Goal: Information Seeking & Learning: Learn about a topic

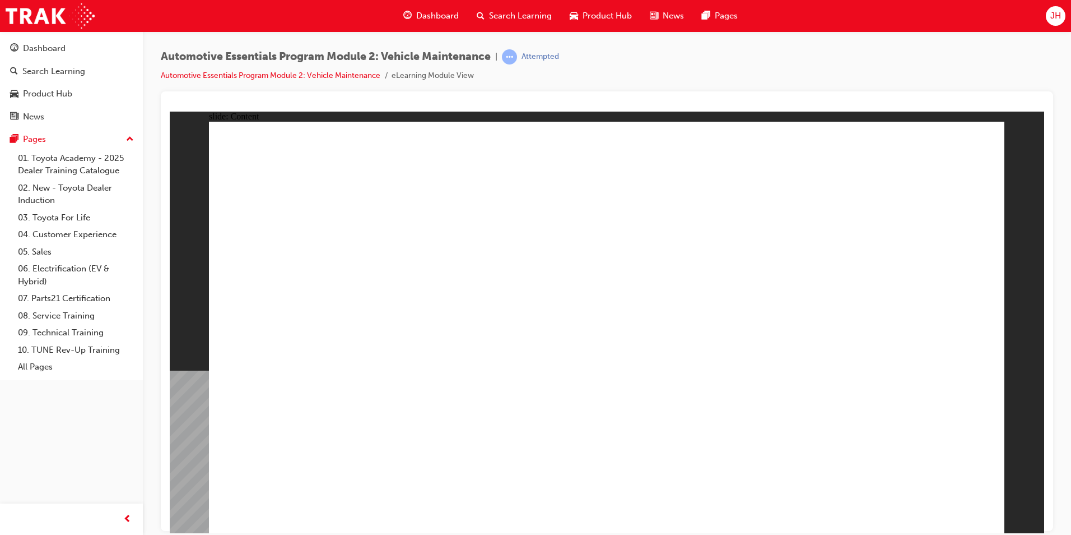
drag, startPoint x: 750, startPoint y: 80, endPoint x: 756, endPoint y: 106, distance: 26.4
click at [750, 80] on div "Automotive Essentials Program Module 2: Vehicle Maintenance | Attempted Automot…" at bounding box center [607, 70] width 893 height 42
drag, startPoint x: 915, startPoint y: 352, endPoint x: 921, endPoint y: 354, distance: 5.7
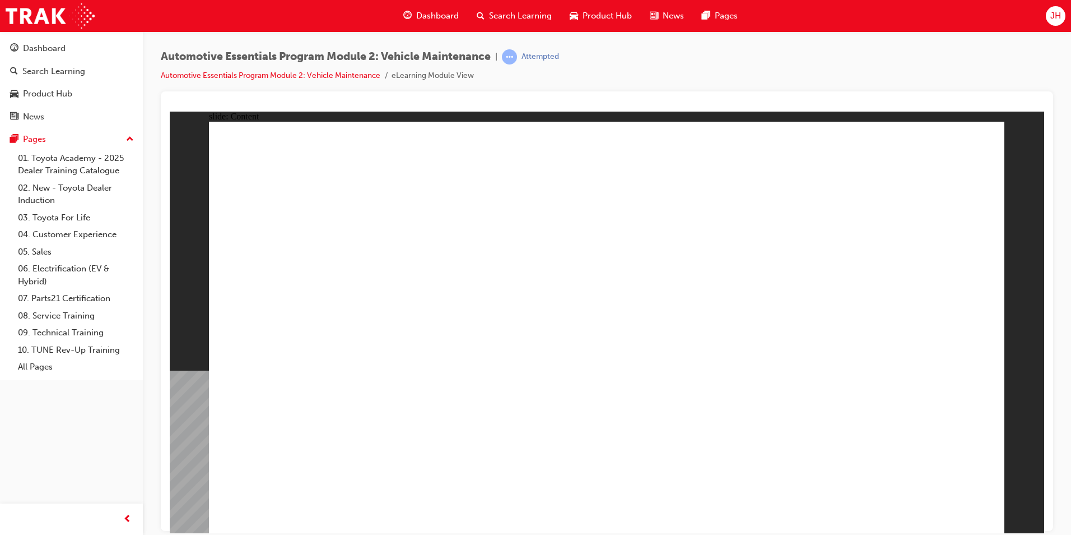
drag, startPoint x: 676, startPoint y: 448, endPoint x: 660, endPoint y: 449, distance: 16.3
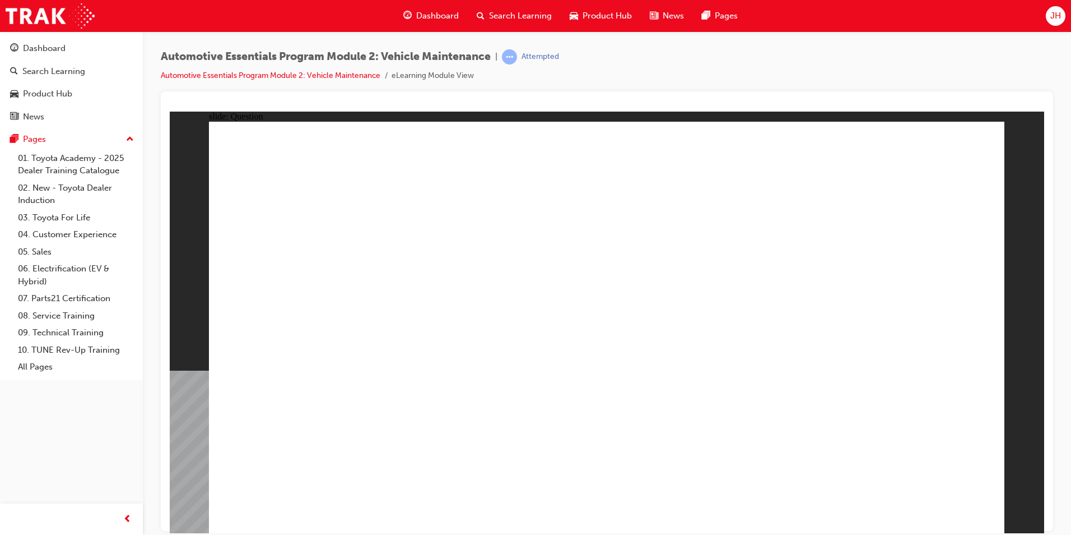
radio input "true"
drag, startPoint x: 904, startPoint y: 494, endPoint x: 905, endPoint y: 500, distance: 6.3
drag, startPoint x: 702, startPoint y: 256, endPoint x: 706, endPoint y: 271, distance: 15.6
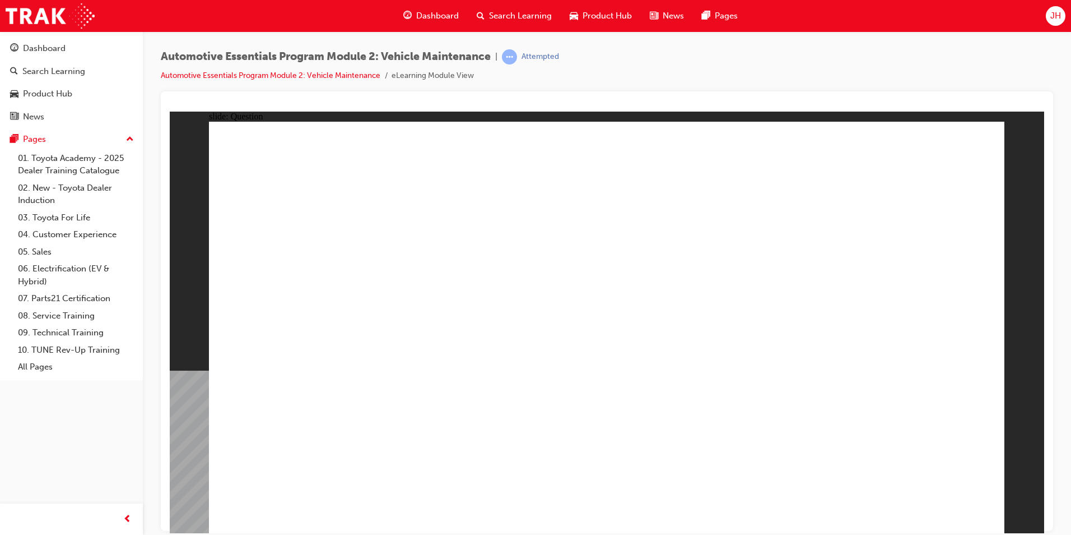
radio input "true"
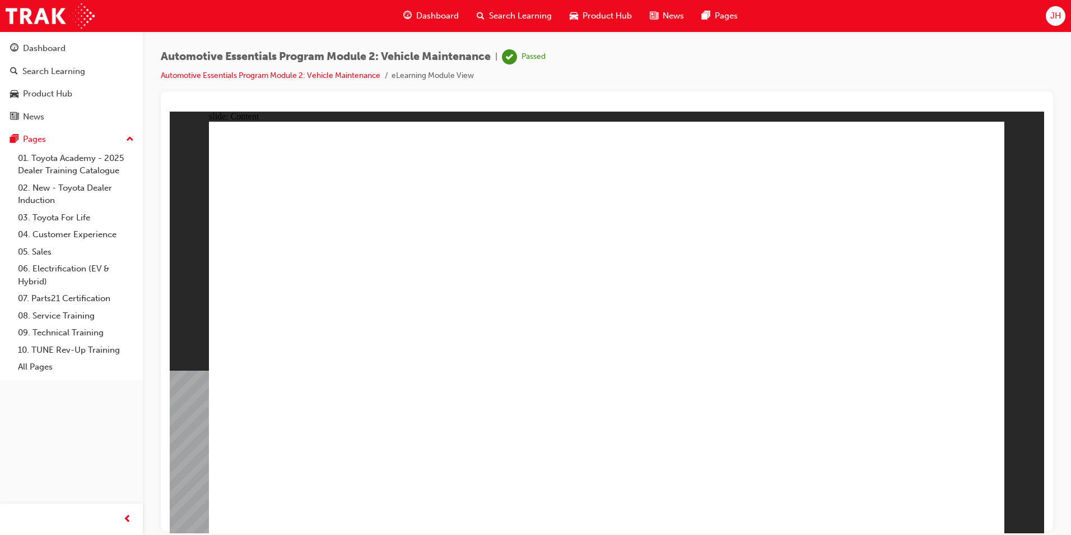
click at [51, 20] on img at bounding box center [50, 15] width 89 height 25
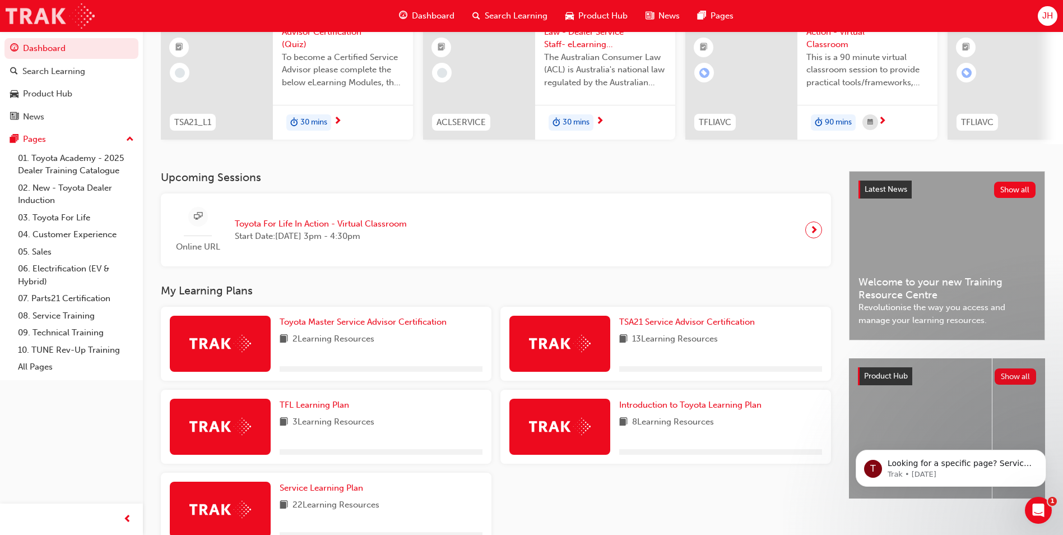
scroll to position [185, 0]
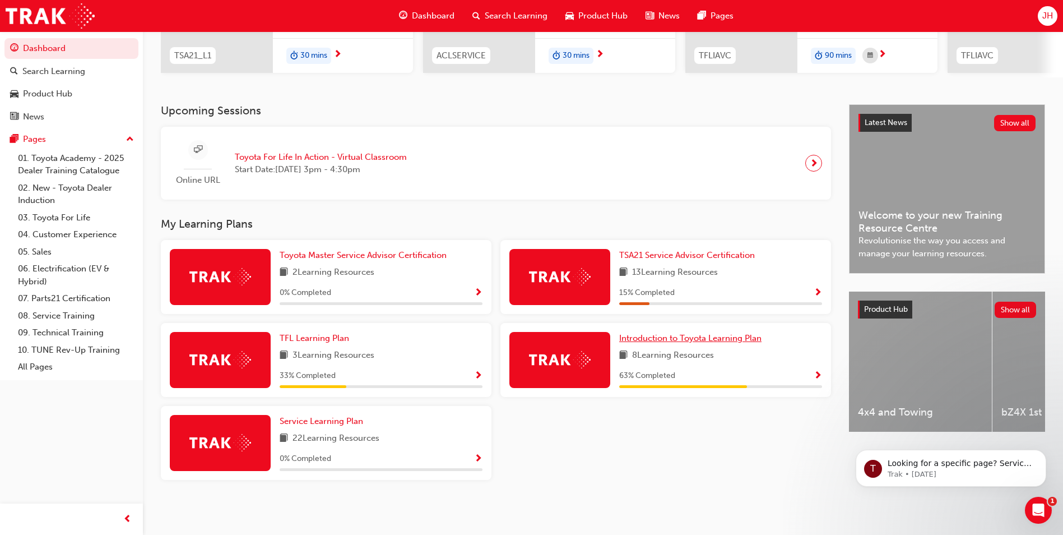
click at [712, 333] on span "Introduction to Toyota Learning Plan" at bounding box center [690, 338] width 142 height 10
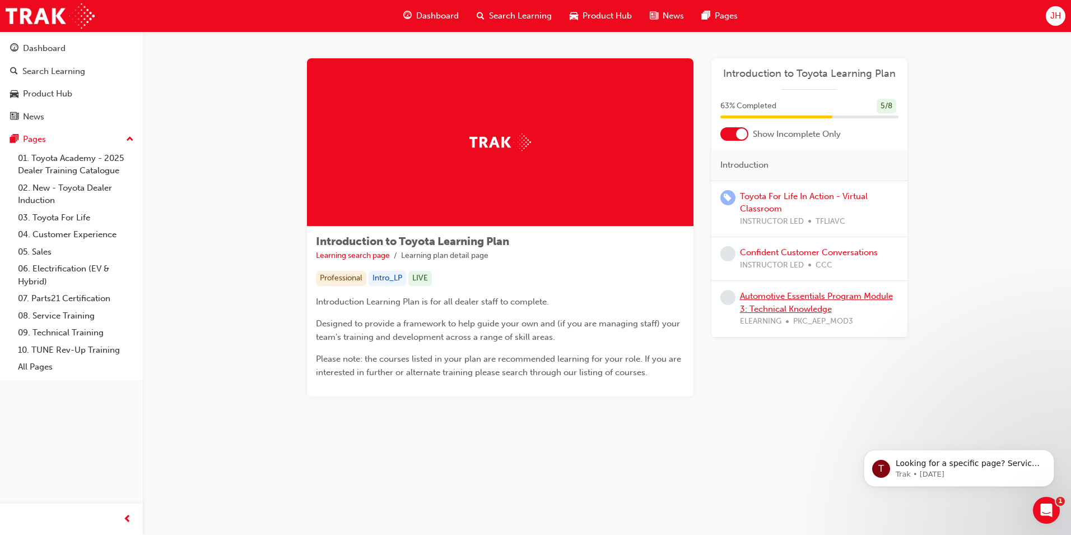
click at [788, 306] on link "Automotive Essentials Program Module 3: Technical Knowledge" at bounding box center [816, 302] width 153 height 23
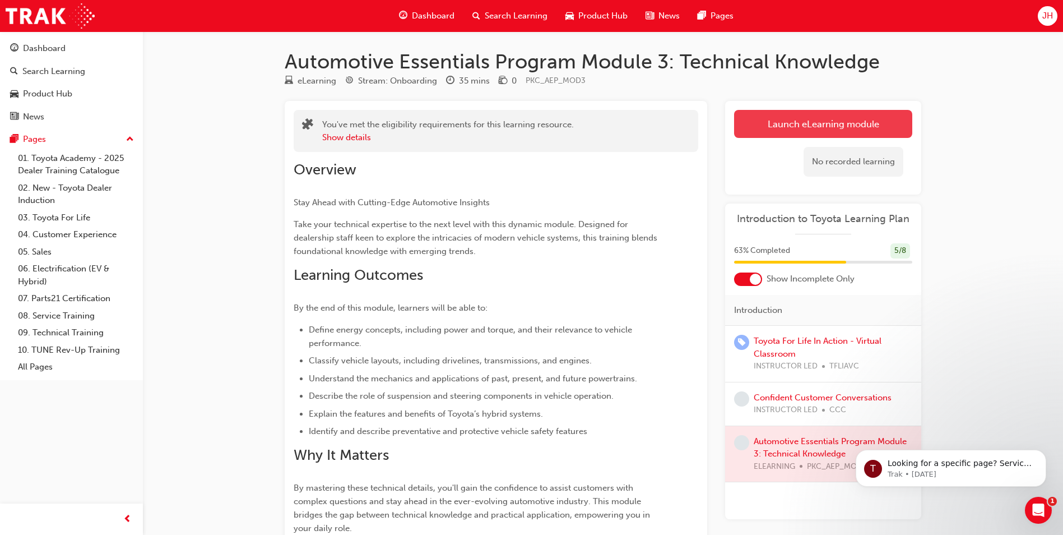
click at [837, 136] on link "Launch eLearning module" at bounding box center [823, 124] width 178 height 28
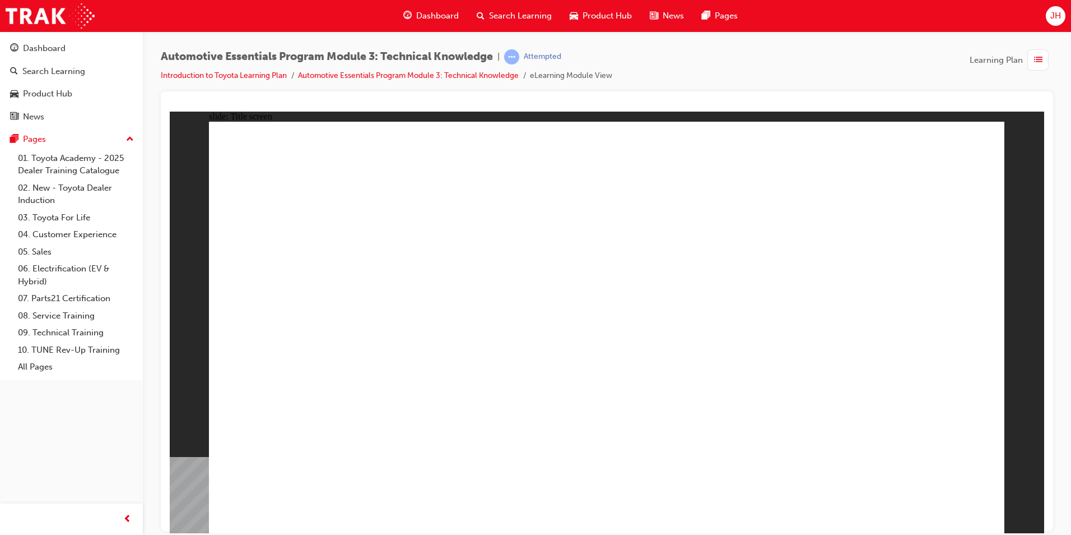
drag, startPoint x: 555, startPoint y: 490, endPoint x: 562, endPoint y: 490, distance: 6.2
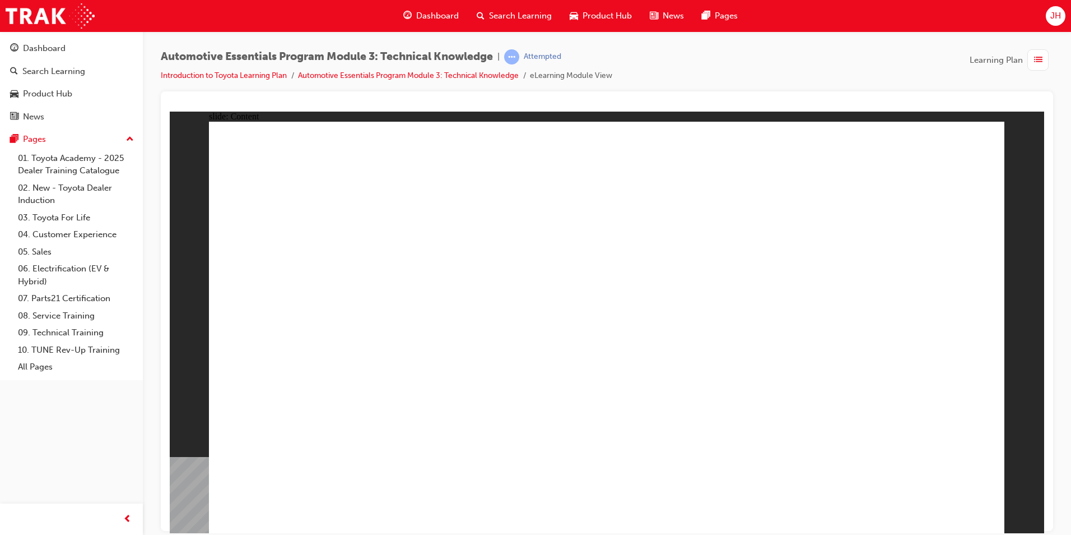
click at [854, 66] on div "Automotive Essentials Program Module 3: Technical Knowledge | Attempted Introdu…" at bounding box center [607, 70] width 893 height 42
drag, startPoint x: 984, startPoint y: 139, endPoint x: 996, endPoint y: 143, distance: 12.9
